Goal: Communication & Community: Answer question/provide support

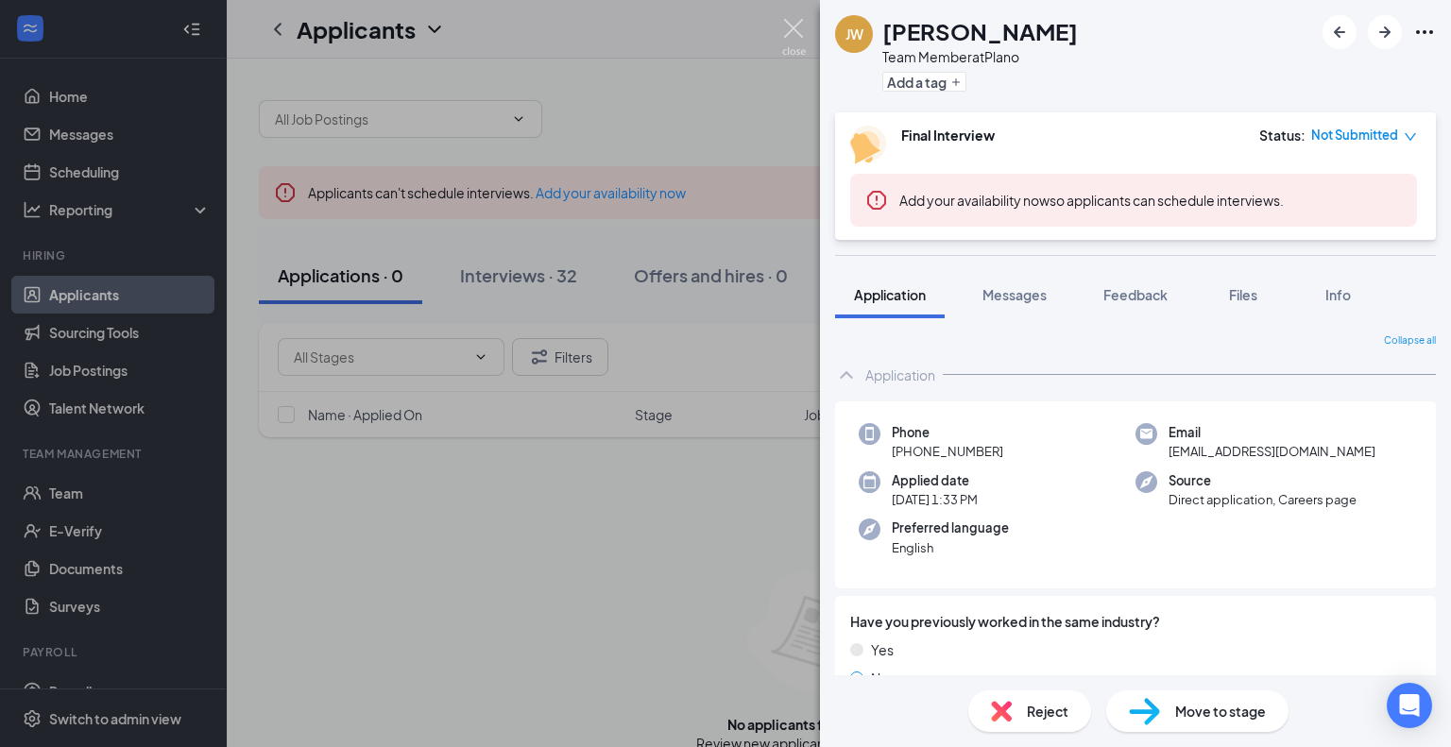
click at [791, 26] on img at bounding box center [794, 37] width 24 height 37
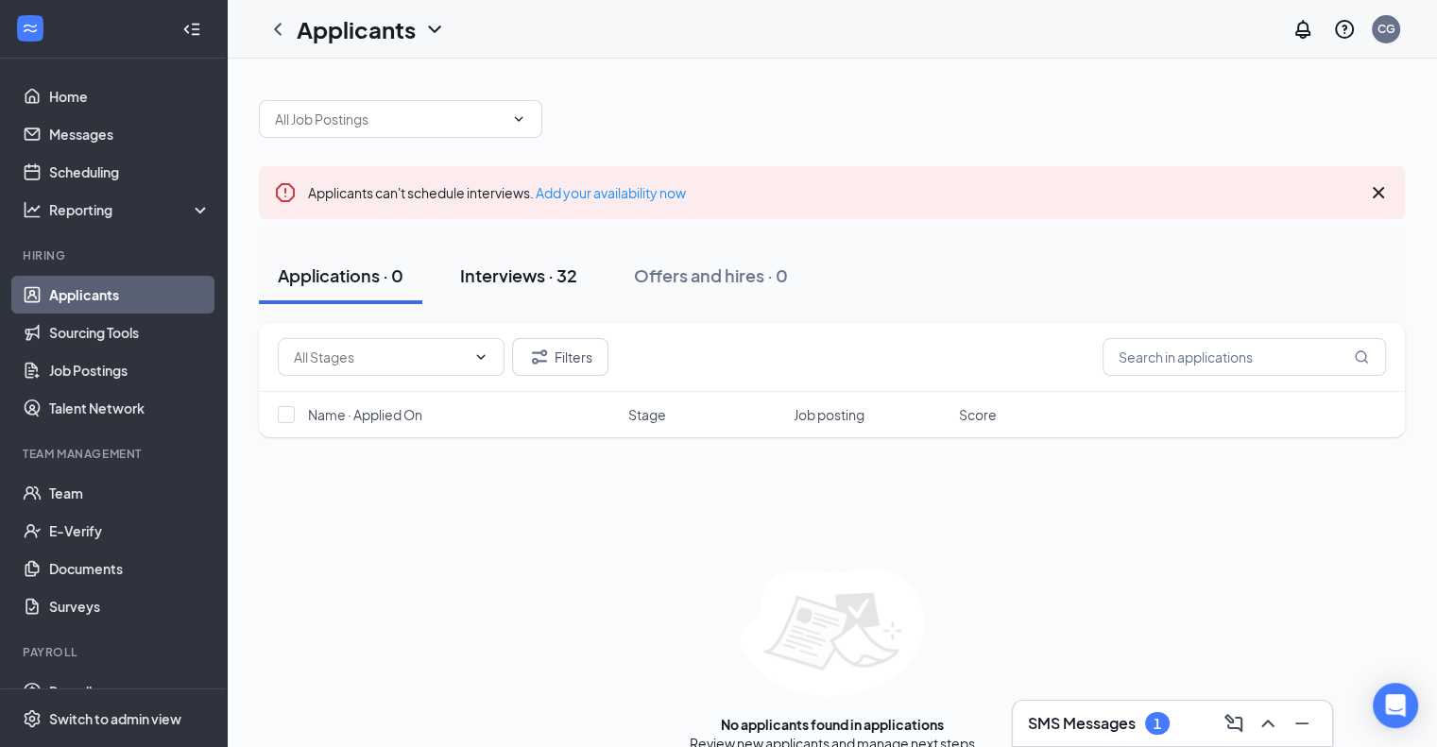
click at [511, 281] on div "Interviews · 32" at bounding box center [518, 276] width 117 height 24
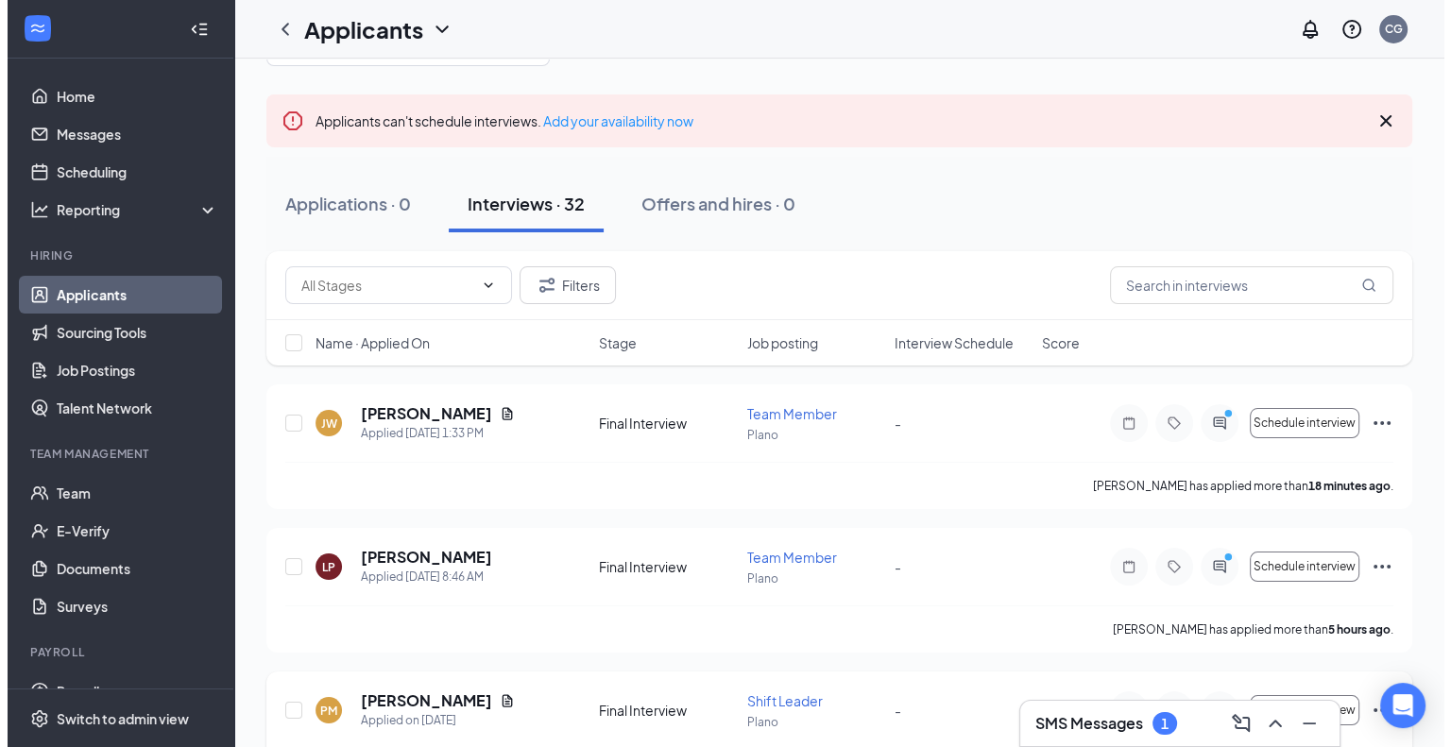
scroll to position [189, 0]
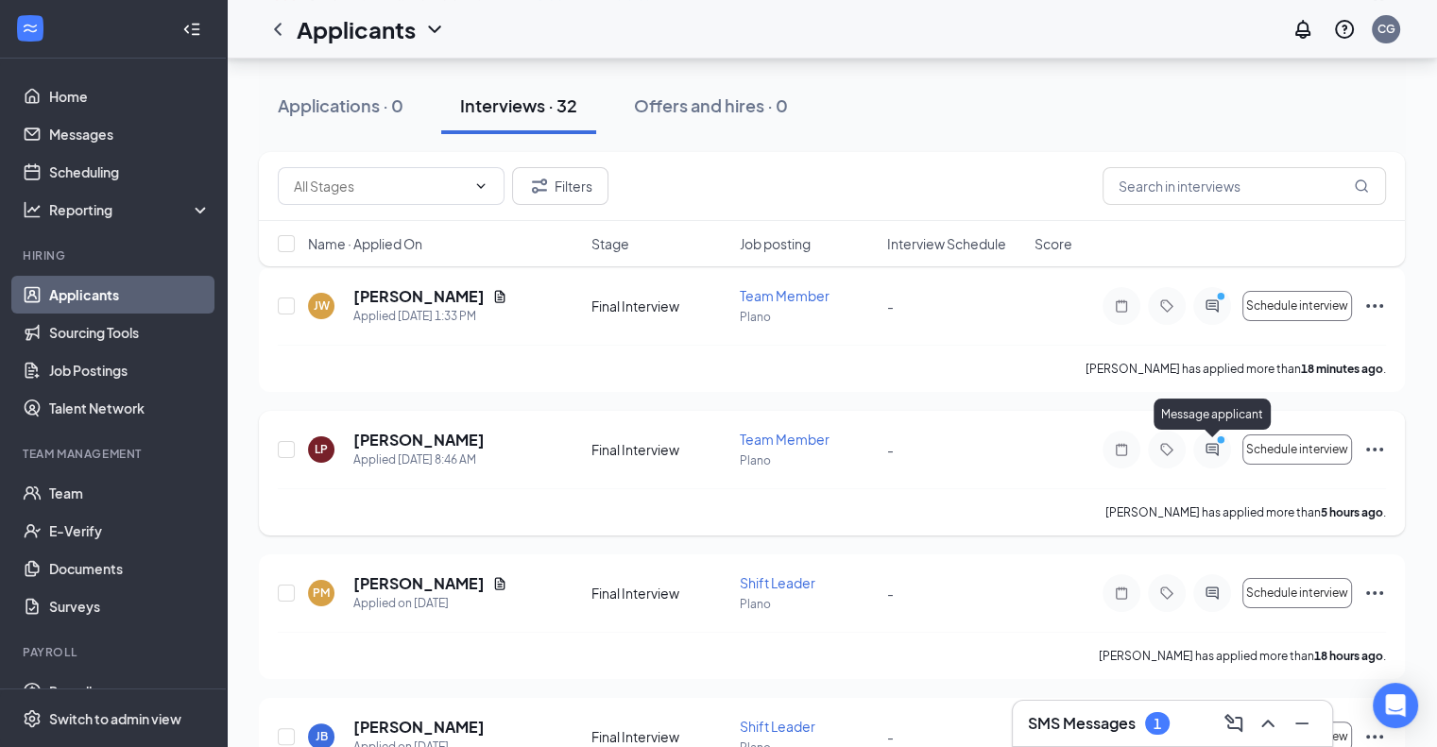
click at [1210, 449] on icon "ActiveChat" at bounding box center [1211, 449] width 12 height 12
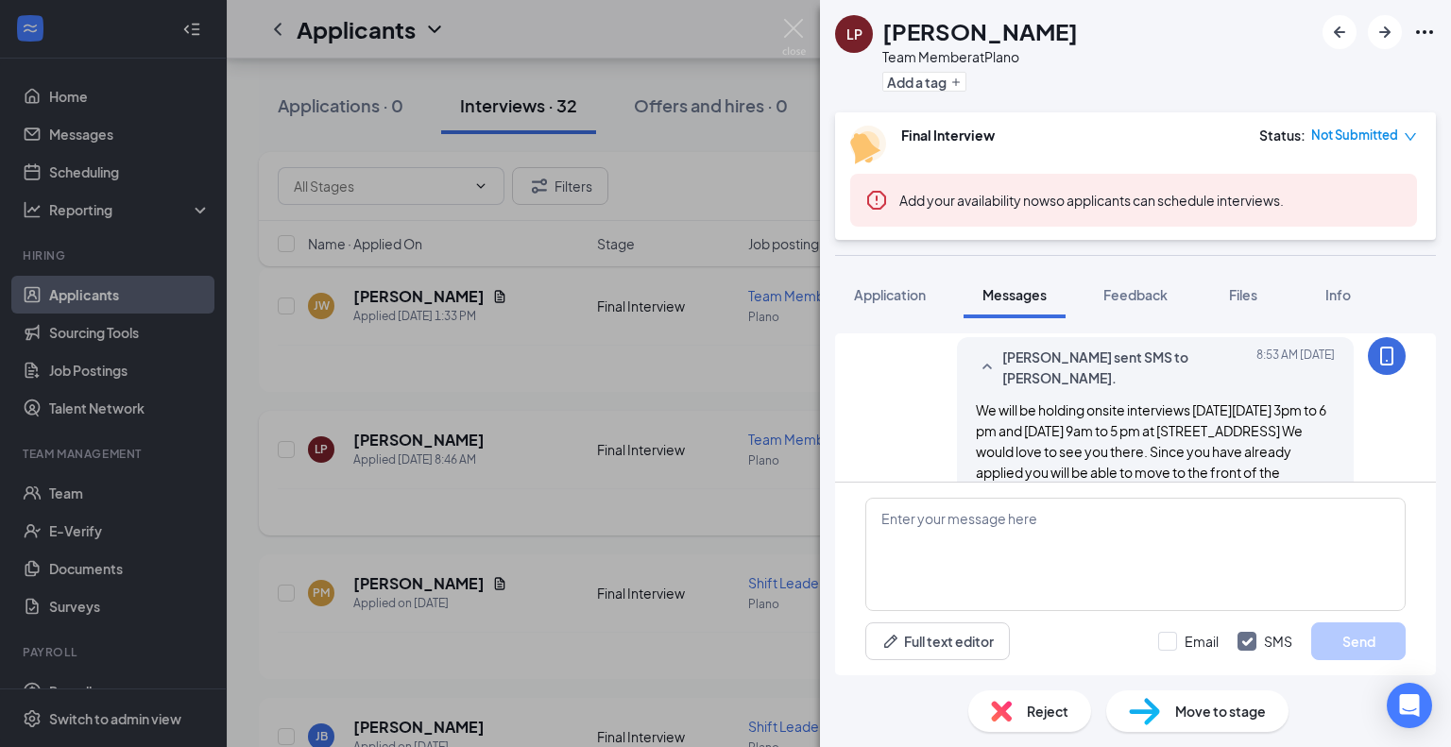
scroll to position [540, 0]
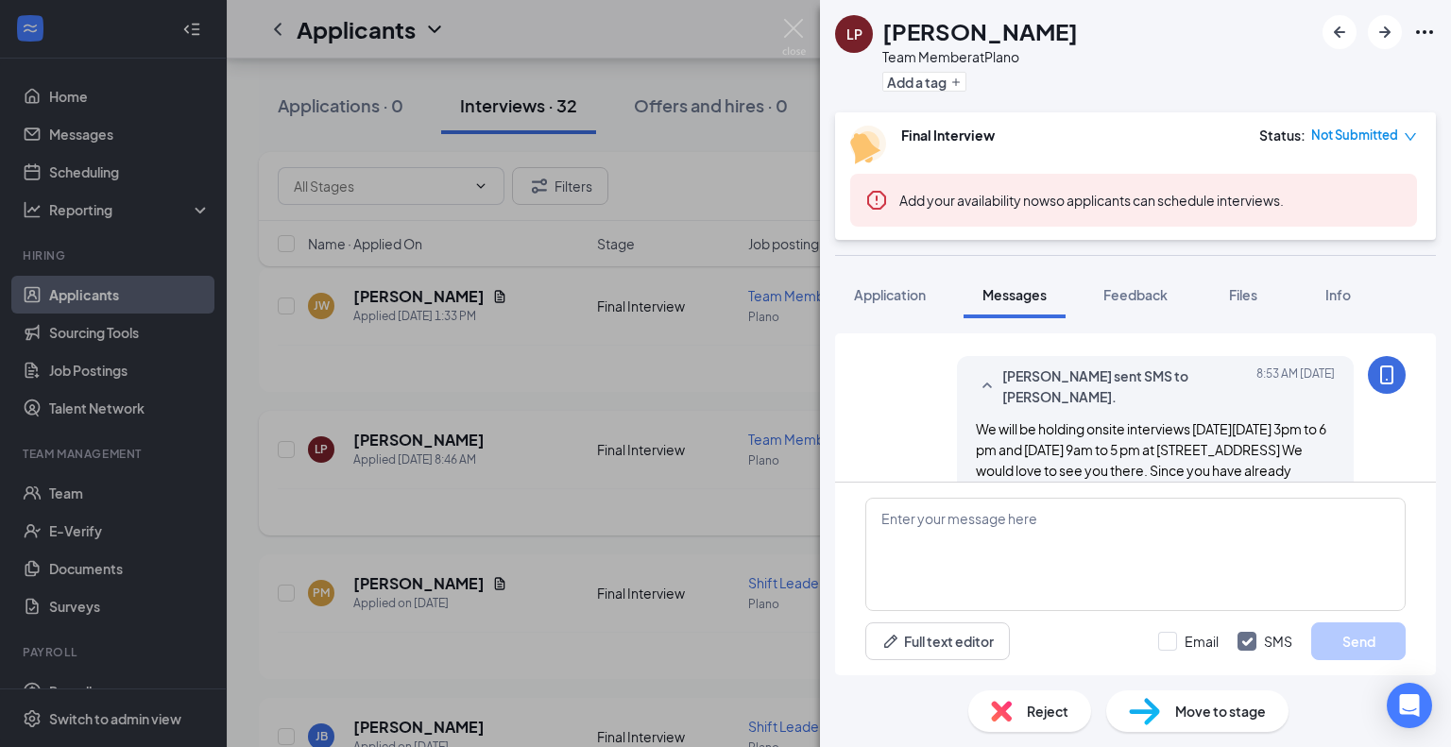
drag, startPoint x: 1097, startPoint y: 437, endPoint x: 961, endPoint y: 422, distance: 136.8
click at [976, 422] on div "We will be holding onsite interviews on Friday October 17th from 3pm to 6 pm an…" at bounding box center [1155, 490] width 359 height 145
click at [789, 27] on img at bounding box center [794, 37] width 24 height 37
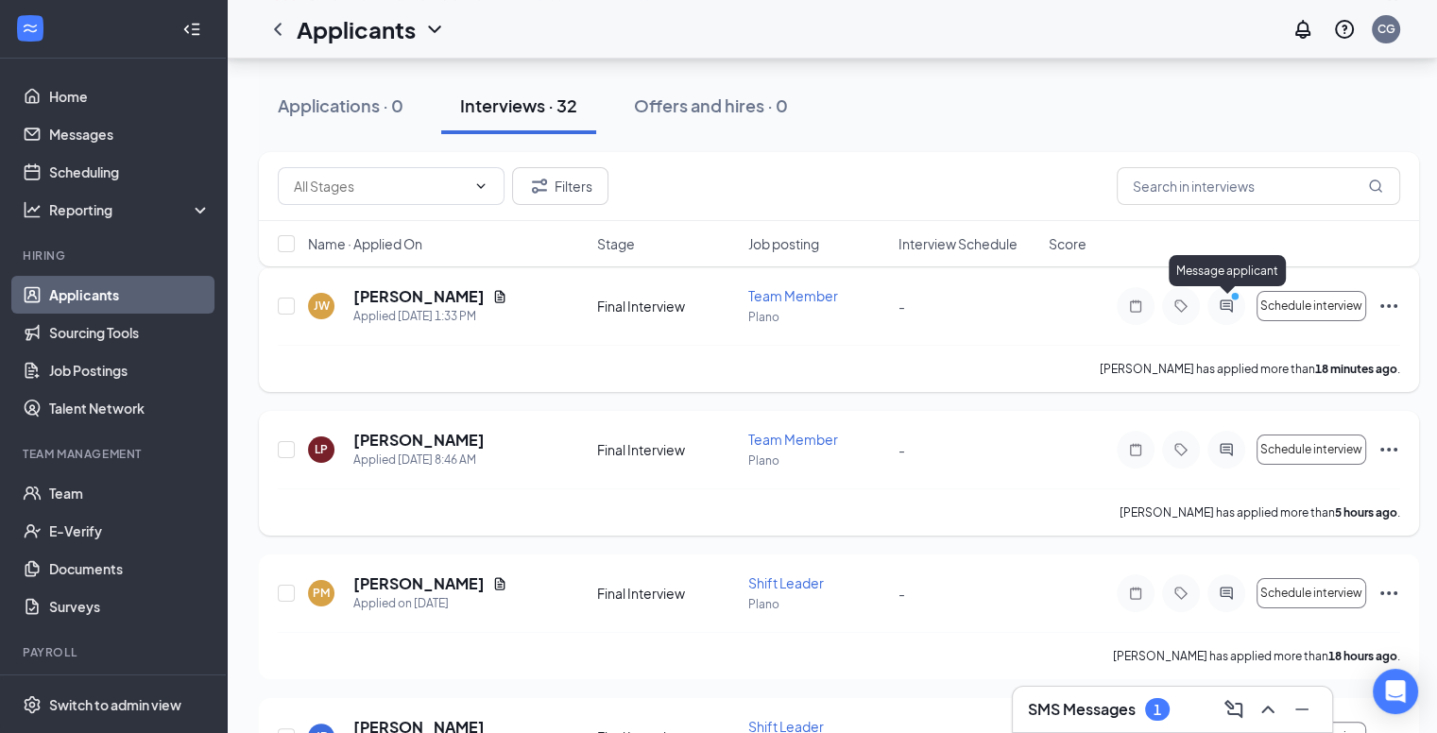
click at [1228, 299] on icon "PrimaryDot" at bounding box center [1237, 298] width 23 height 15
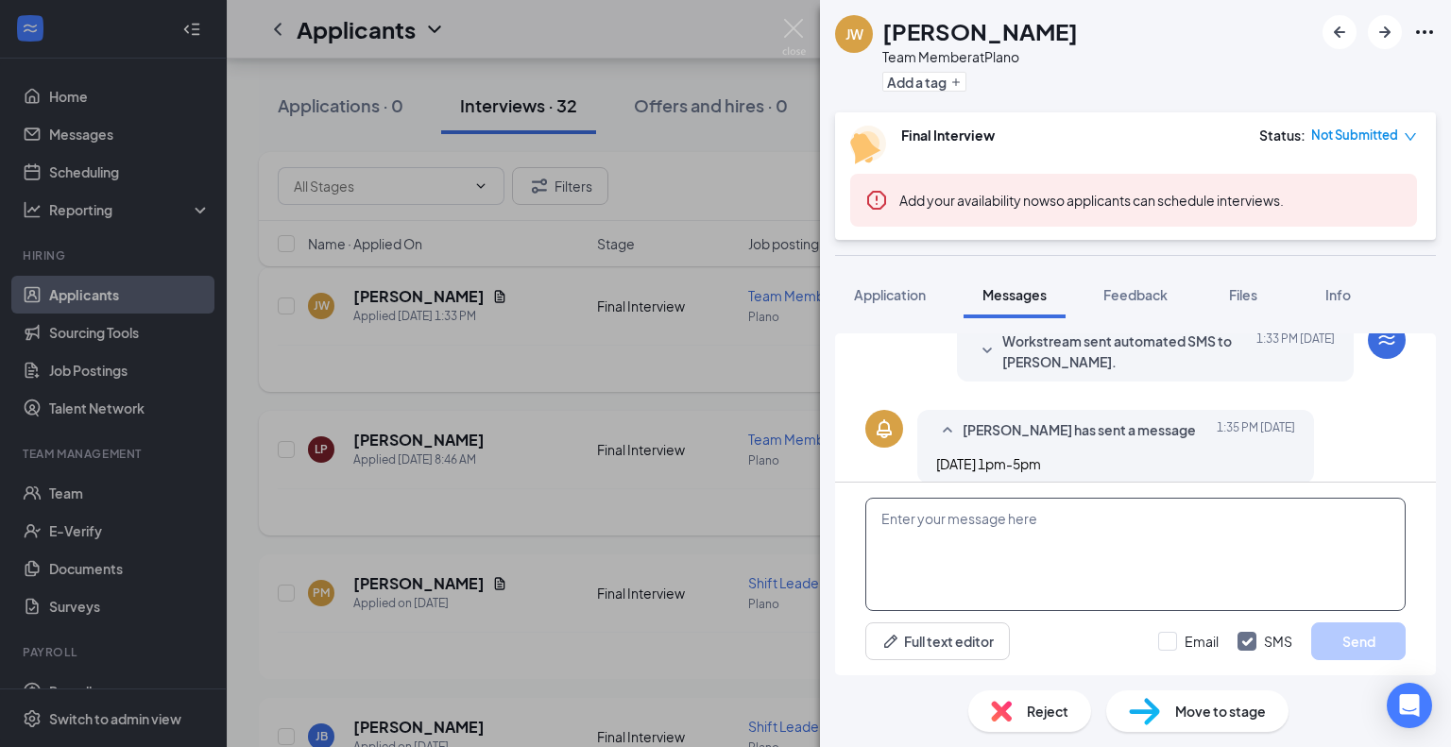
scroll to position [506, 0]
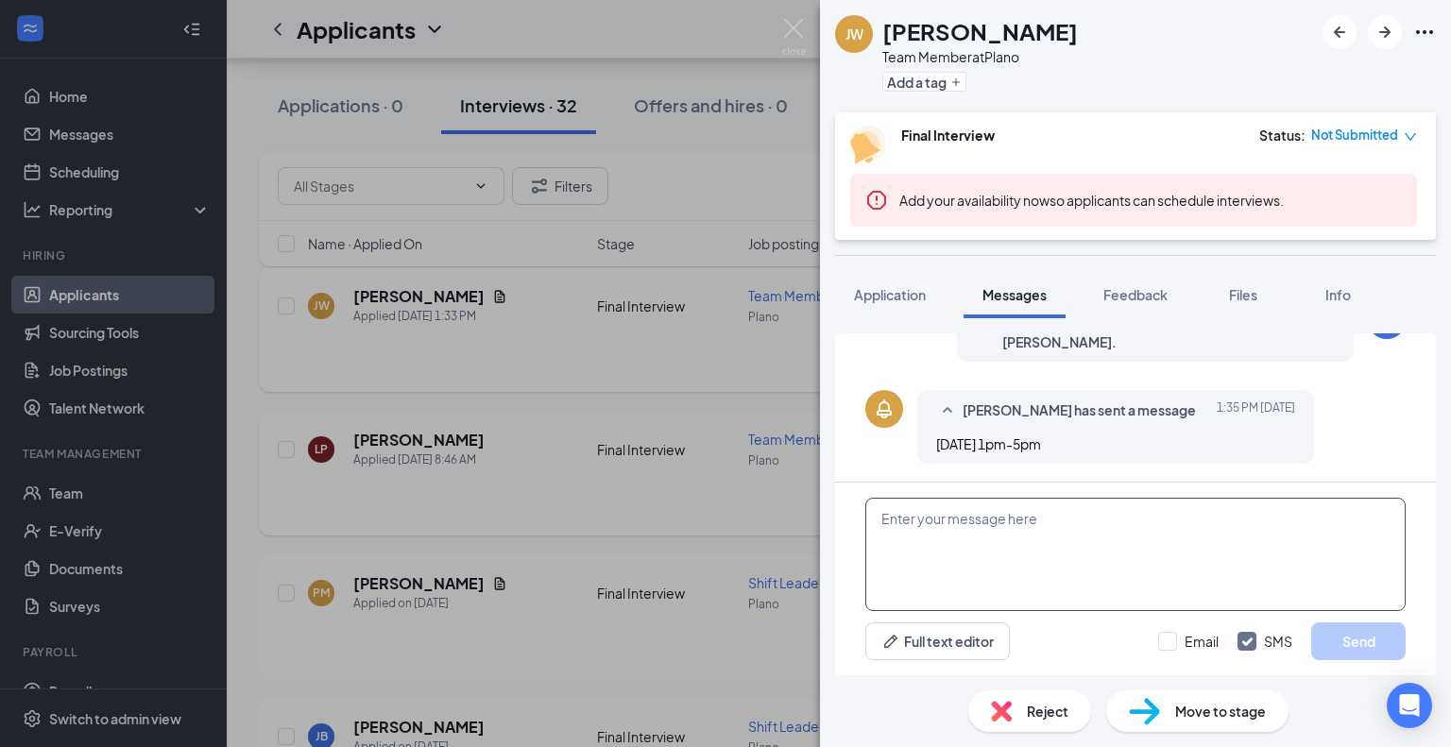
click at [1052, 552] on textarea at bounding box center [1135, 554] width 540 height 113
paste textarea "We will be holding onsite interviews on Friday October 17th from 3pm to 6 pm an…"
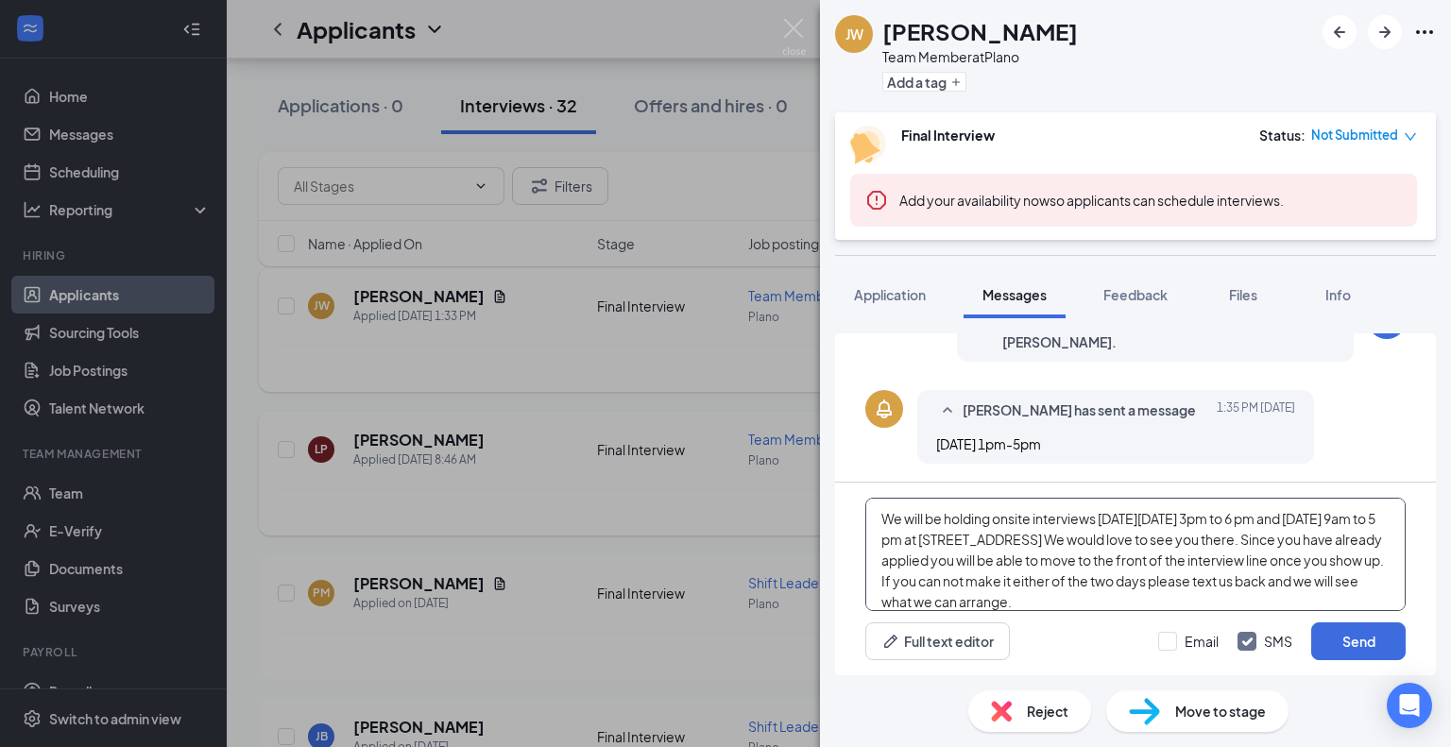
scroll to position [19, 0]
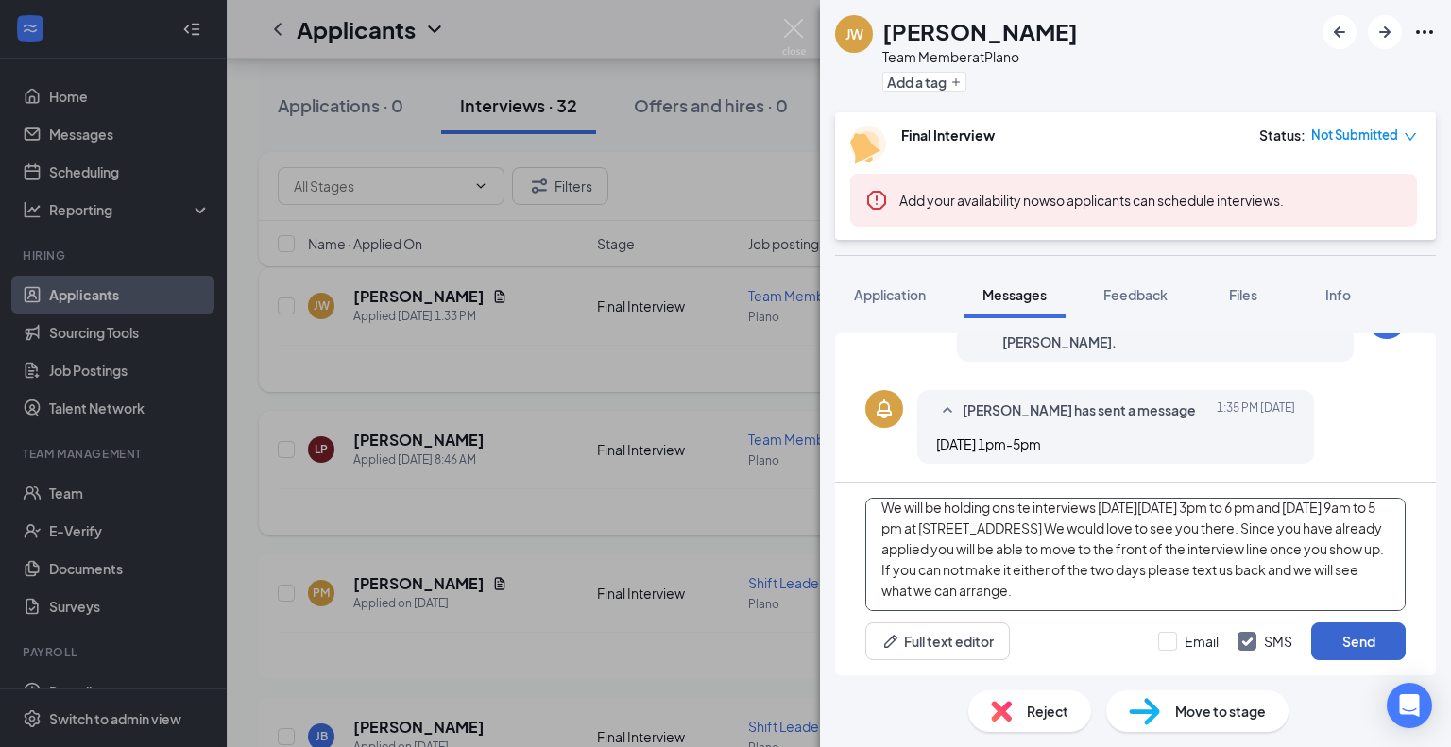
type textarea "We will be holding onsite interviews on Friday October 17th from 3pm to 6 pm an…"
click at [1352, 639] on button "Send" at bounding box center [1358, 641] width 94 height 38
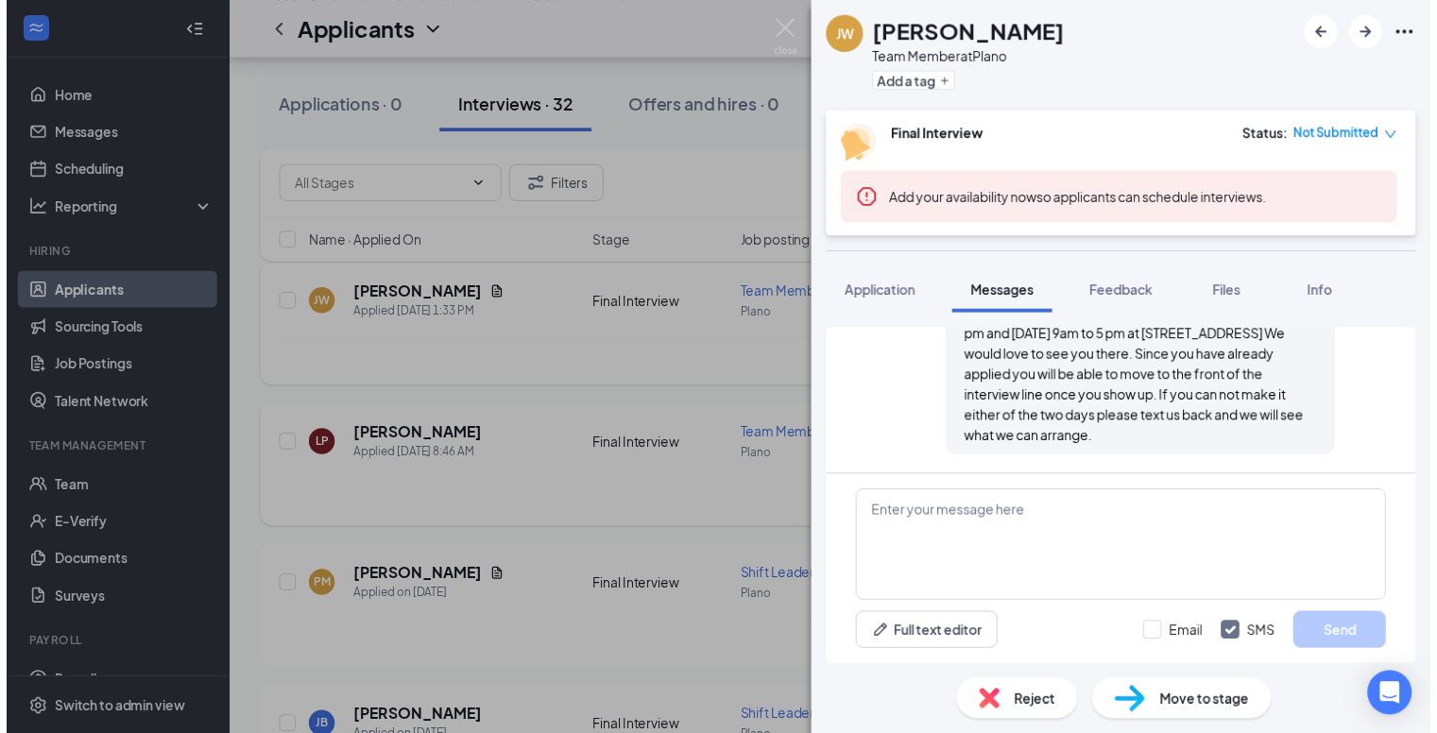
scroll to position [773, 0]
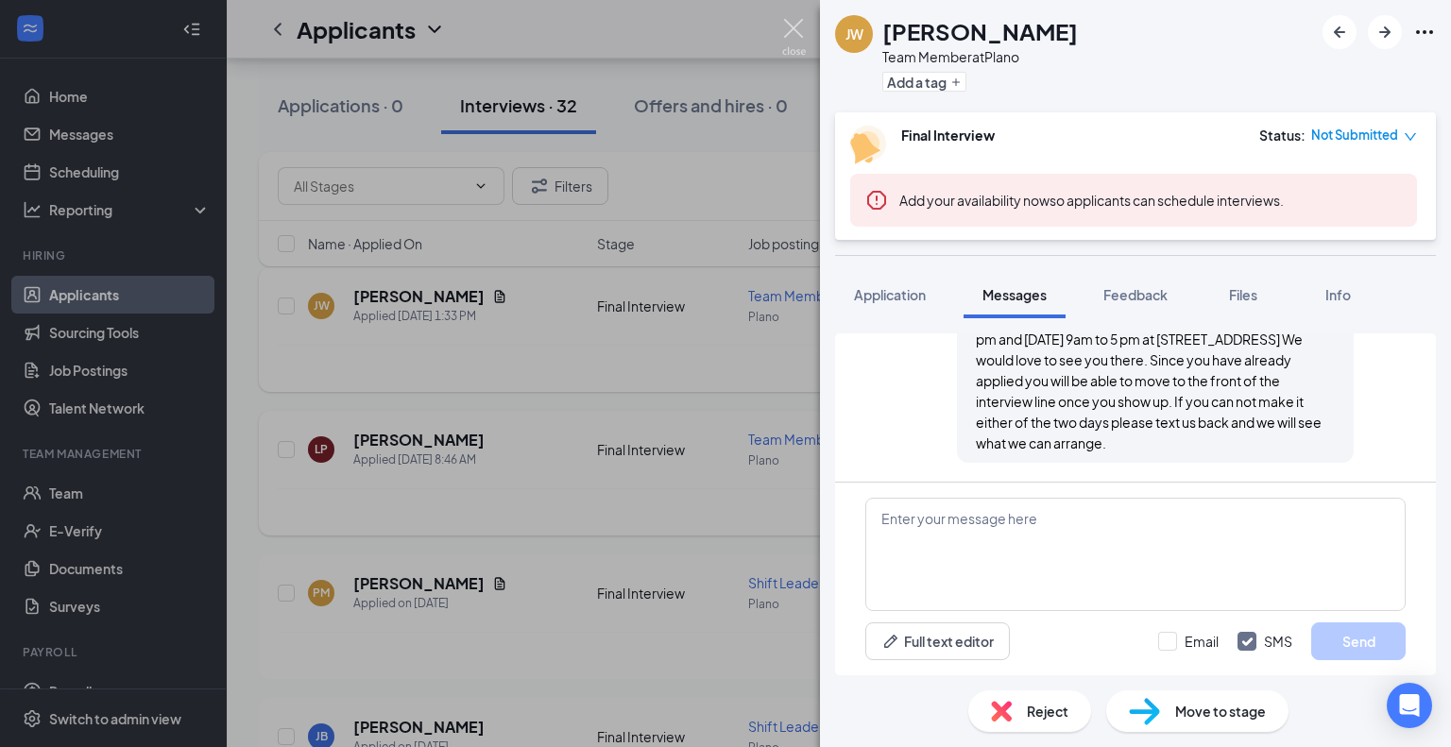
click at [793, 29] on img at bounding box center [794, 37] width 24 height 37
